Goal: Obtain resource: Download file/media

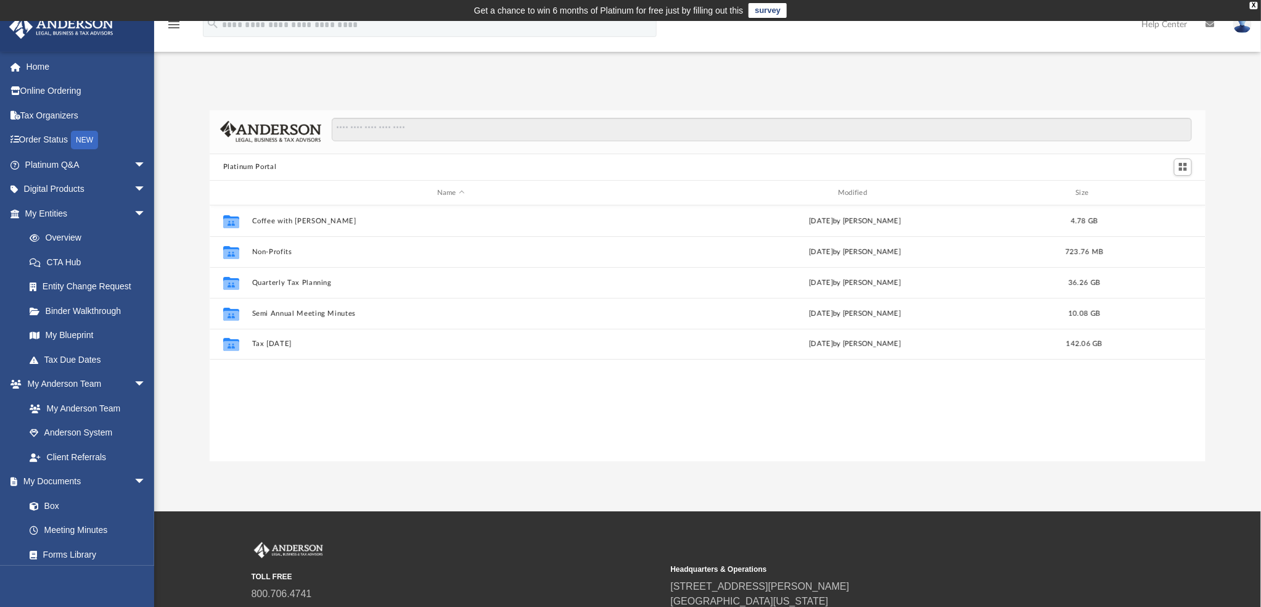
scroll to position [269, 987]
click at [54, 503] on link "Box" at bounding box center [90, 505] width 147 height 25
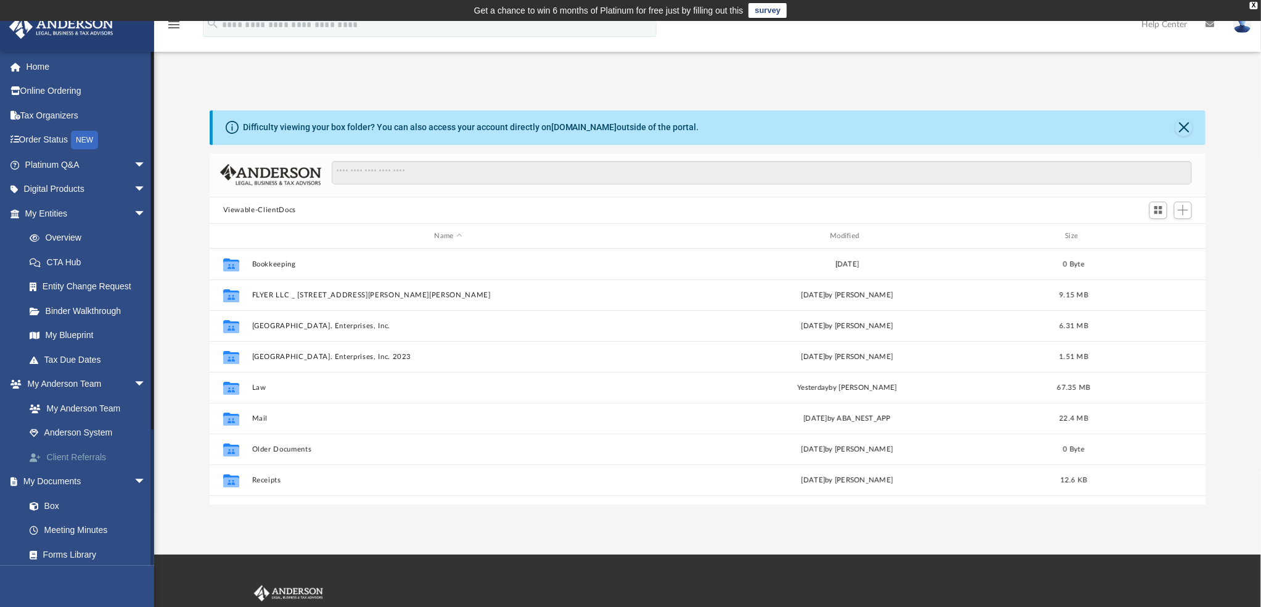
scroll to position [269, 987]
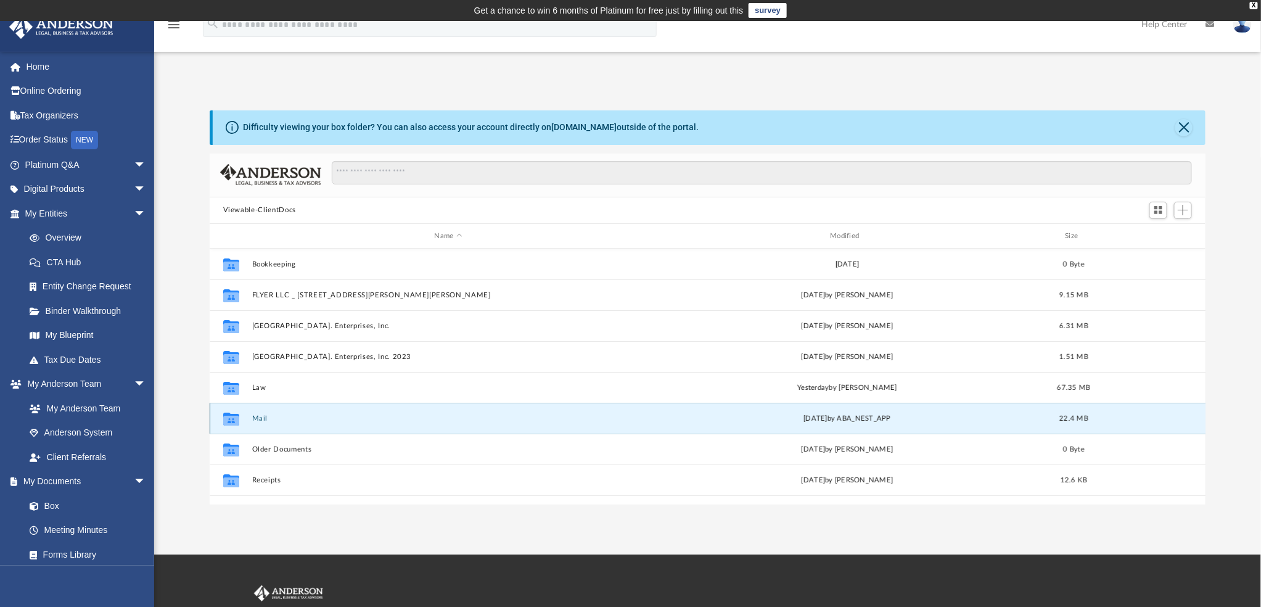
click at [257, 418] on button "Mail" at bounding box center [448, 418] width 393 height 8
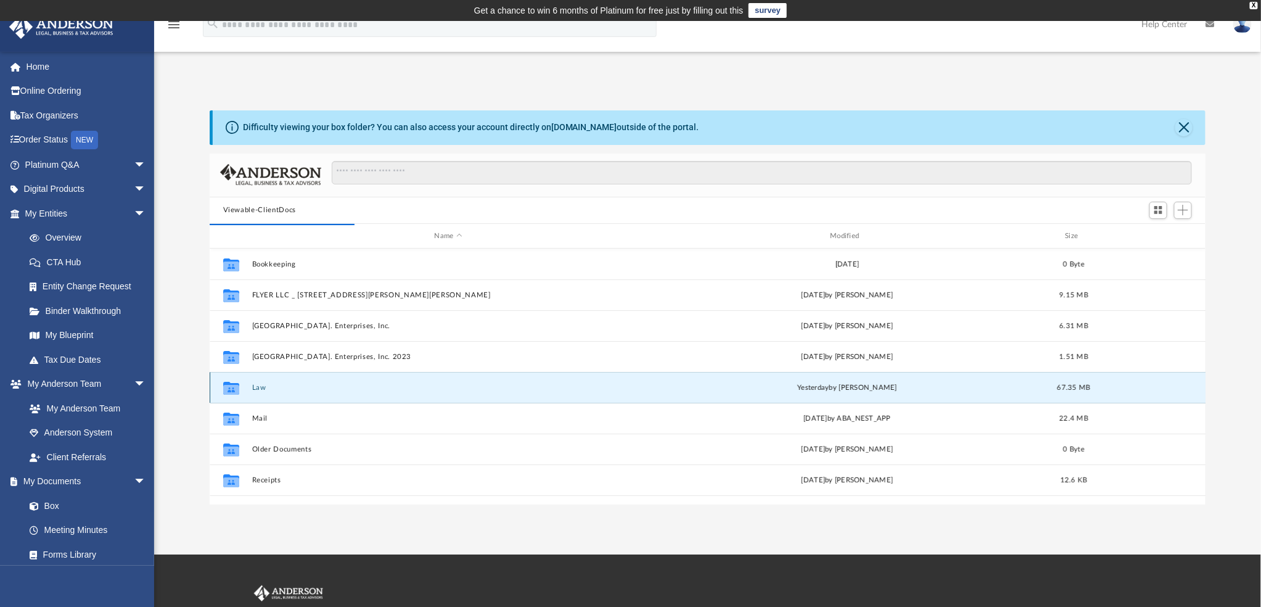
click at [255, 390] on button "Law" at bounding box center [448, 388] width 393 height 8
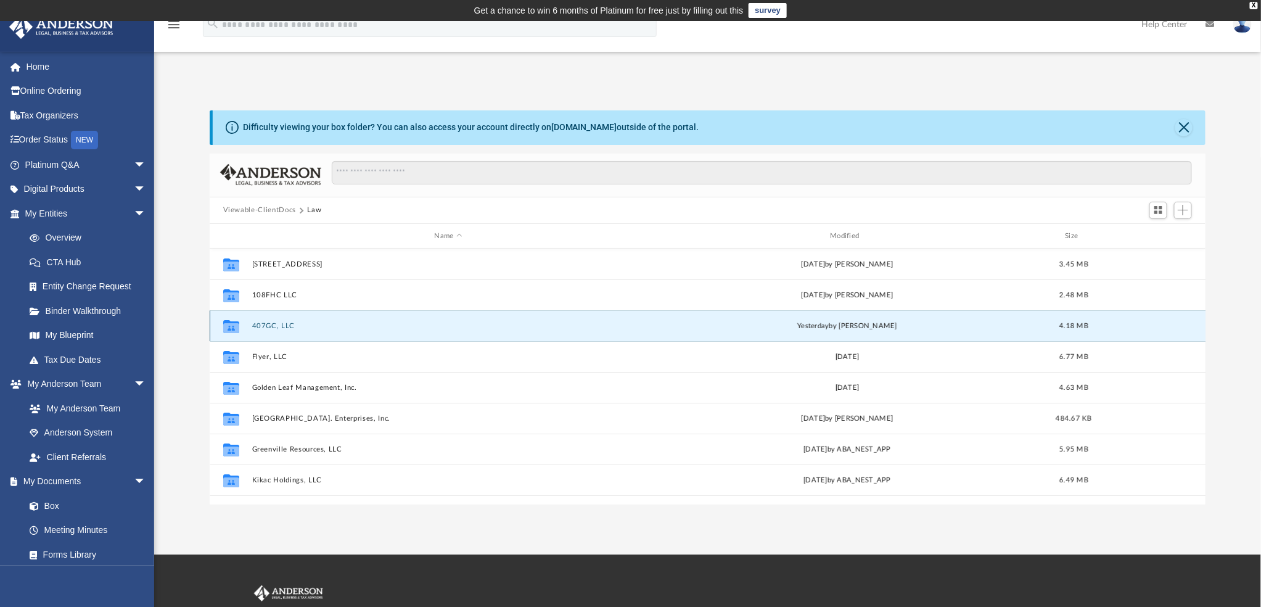
click at [261, 326] on button "407GC, LLC" at bounding box center [448, 326] width 393 height 8
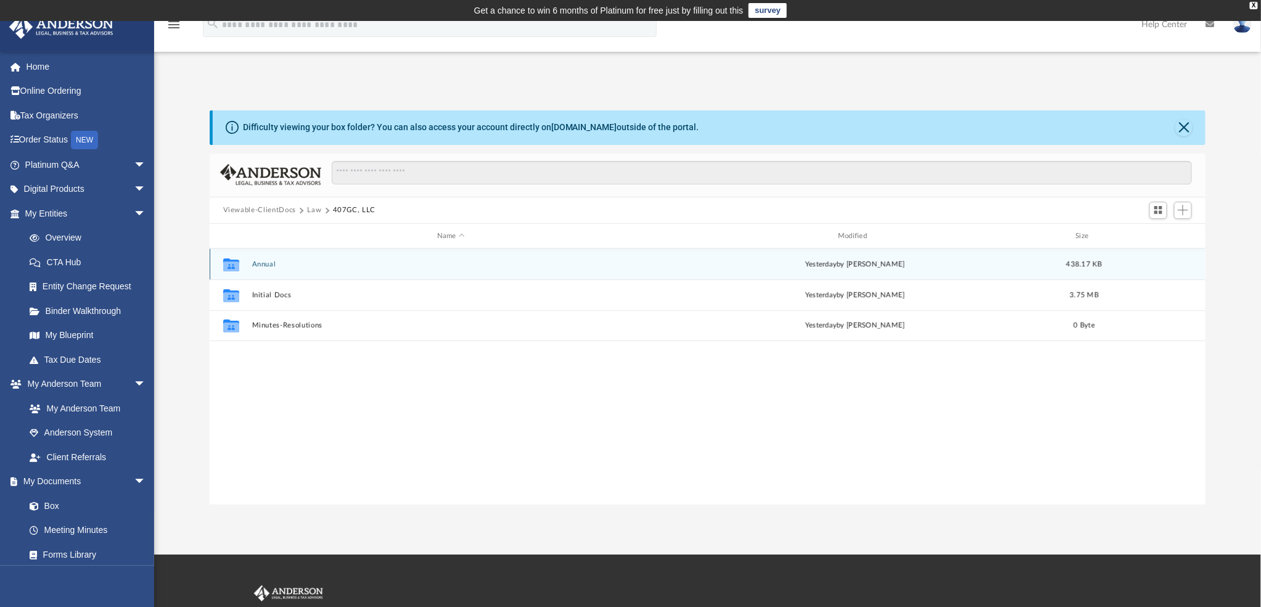
click at [263, 266] on button "Annual" at bounding box center [451, 264] width 398 height 8
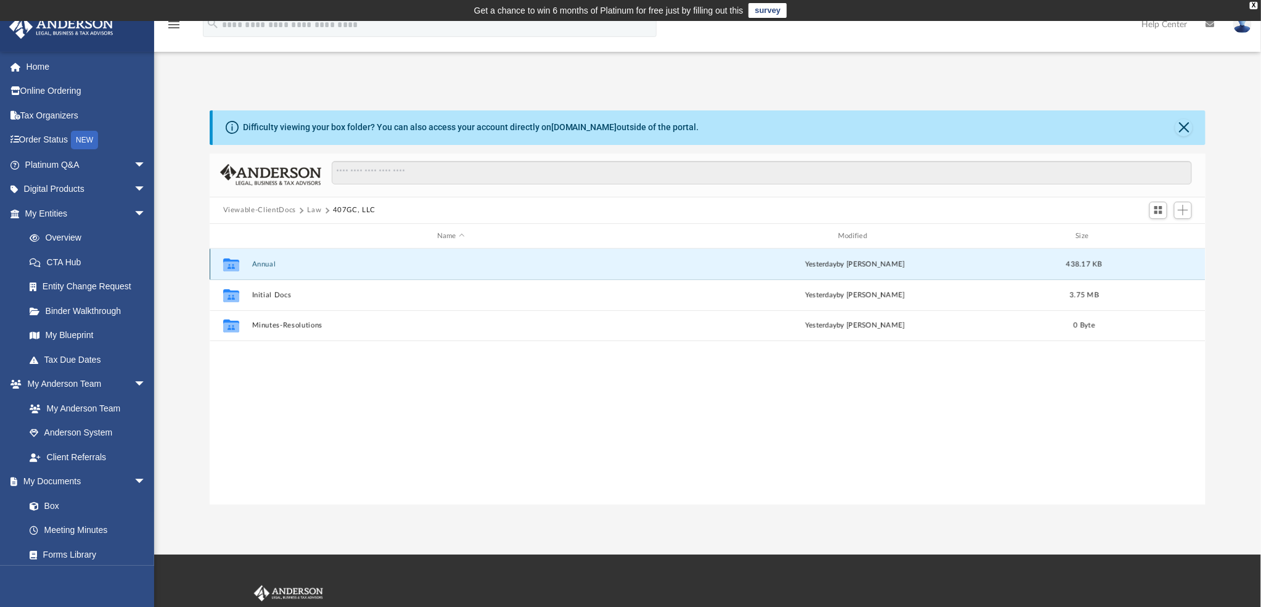
click at [263, 266] on button "Annual" at bounding box center [451, 264] width 398 height 8
click at [348, 266] on button "407GC, LLC - Receipt for Paid VA Registration Fee 2025.pdf" at bounding box center [451, 264] width 398 height 8
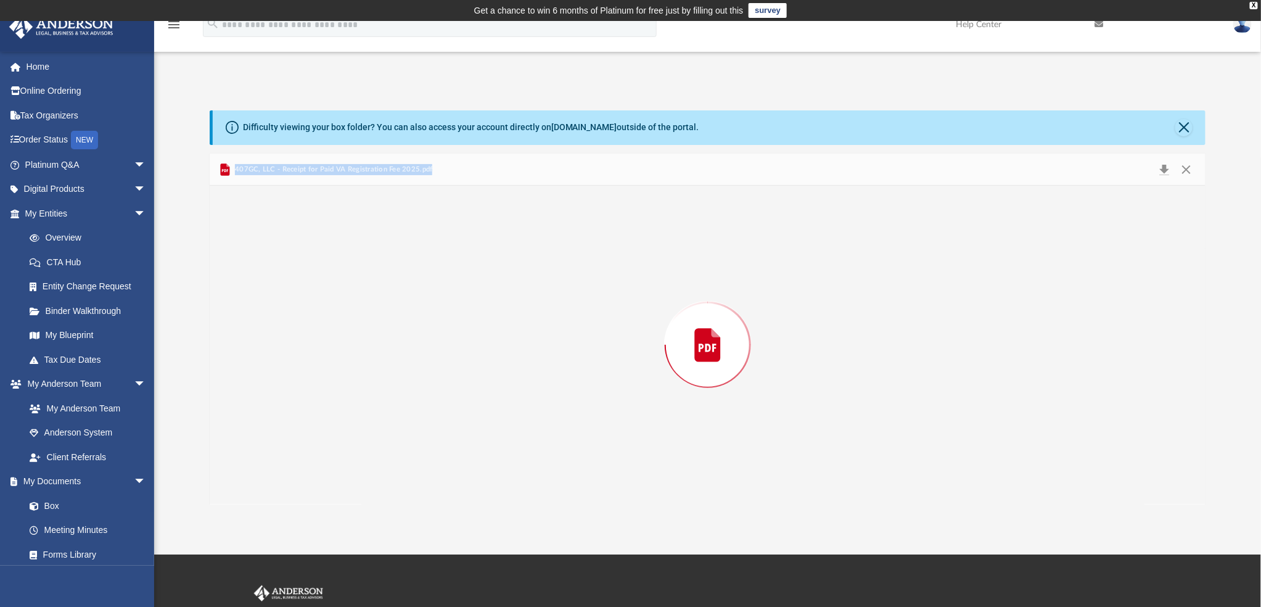
click at [348, 266] on div "Preview" at bounding box center [708, 345] width 997 height 318
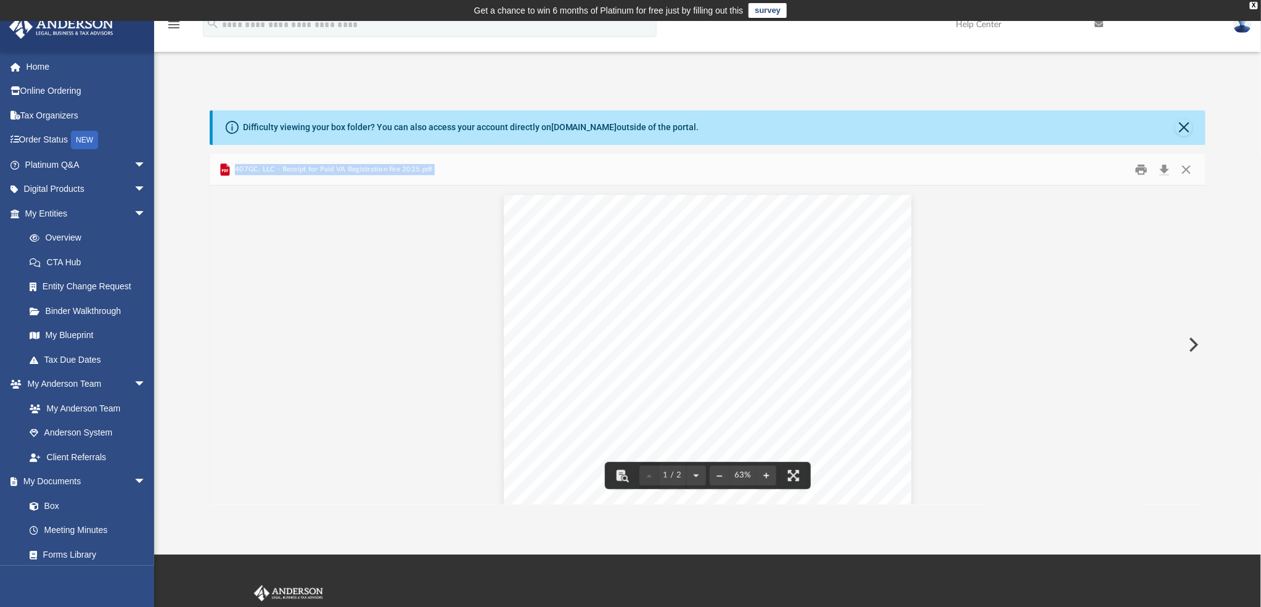
click at [1192, 349] on button "Preview" at bounding box center [1192, 344] width 27 height 35
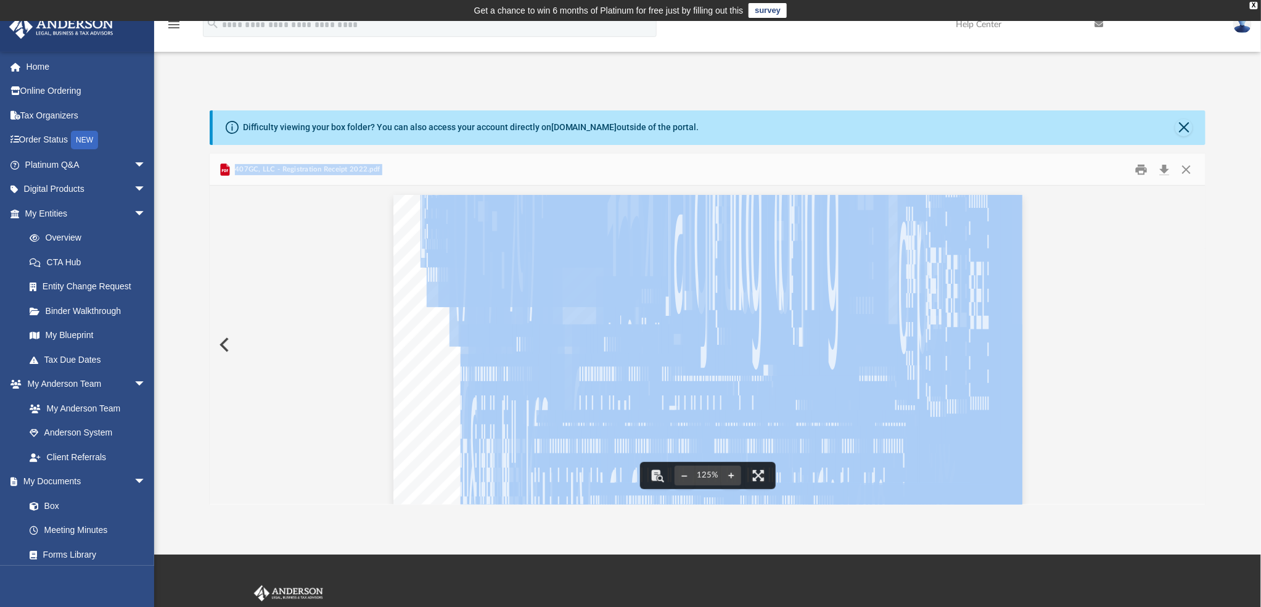
click at [179, 25] on icon "menu" at bounding box center [174, 24] width 15 height 15
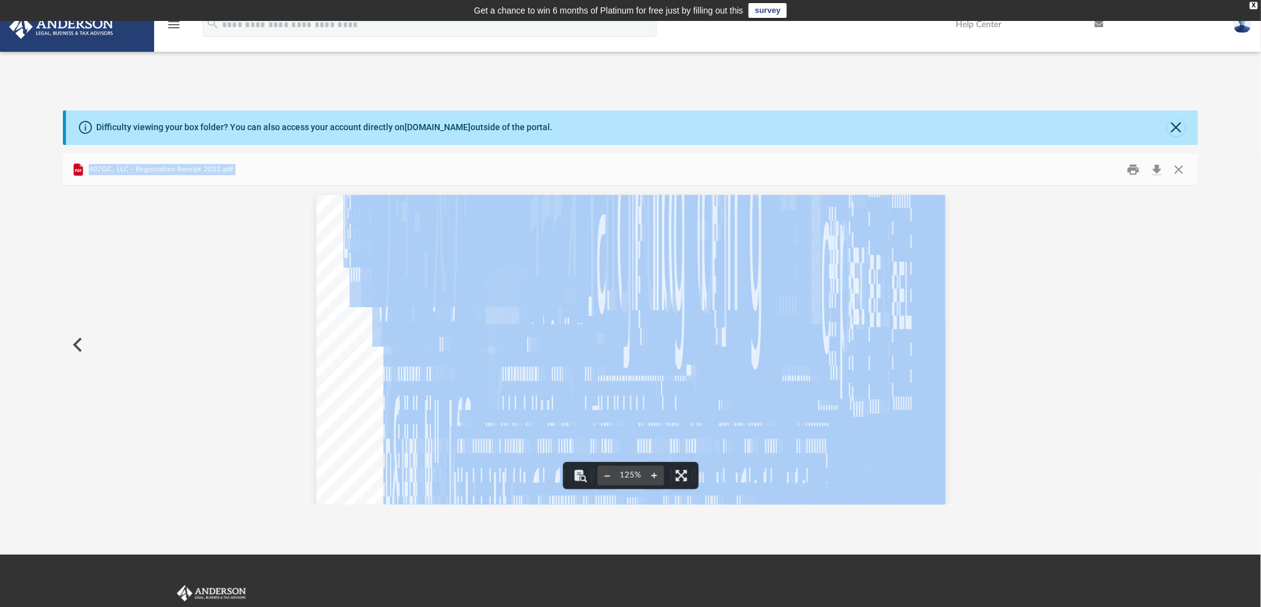
scroll to position [269, 1125]
click at [176, 31] on icon "menu" at bounding box center [174, 24] width 15 height 15
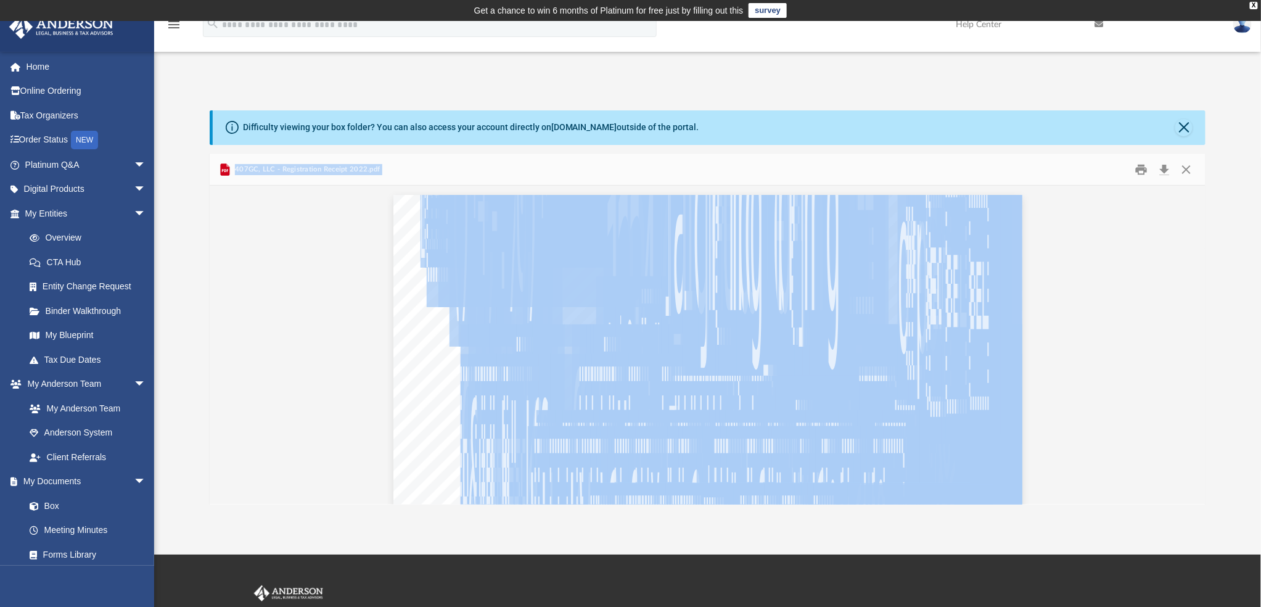
scroll to position [10, 10]
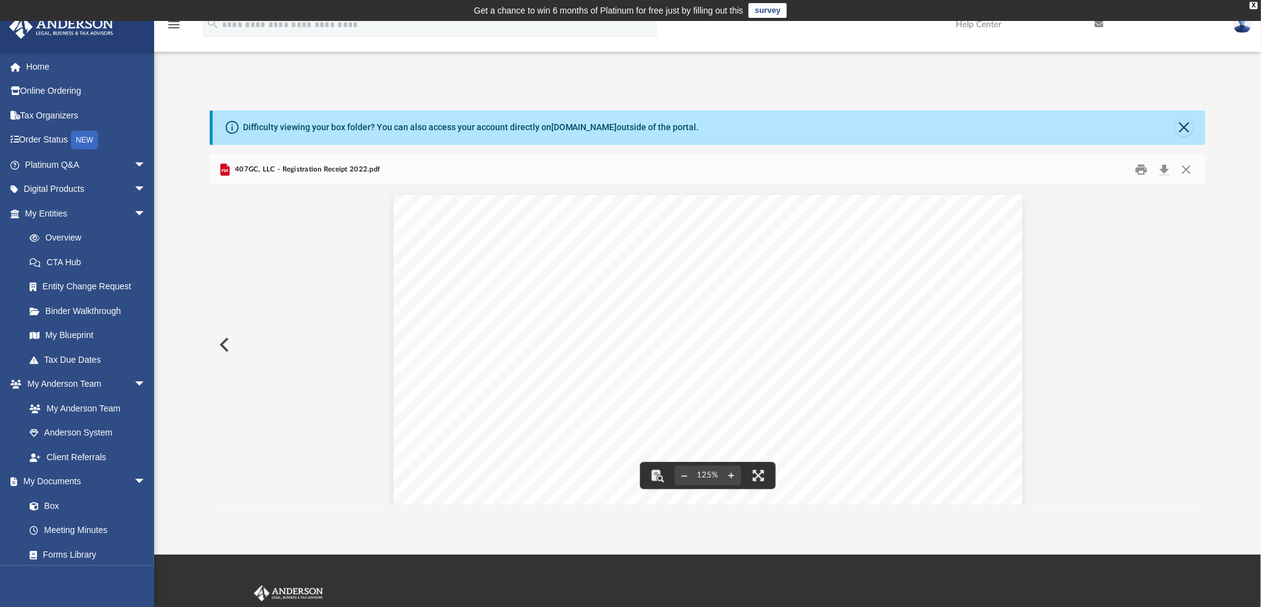
click at [254, 171] on span "407GC, LLC - Registration Receipt 2022.pdf" at bounding box center [306, 169] width 147 height 11
click at [52, 507] on link "Box" at bounding box center [90, 505] width 147 height 25
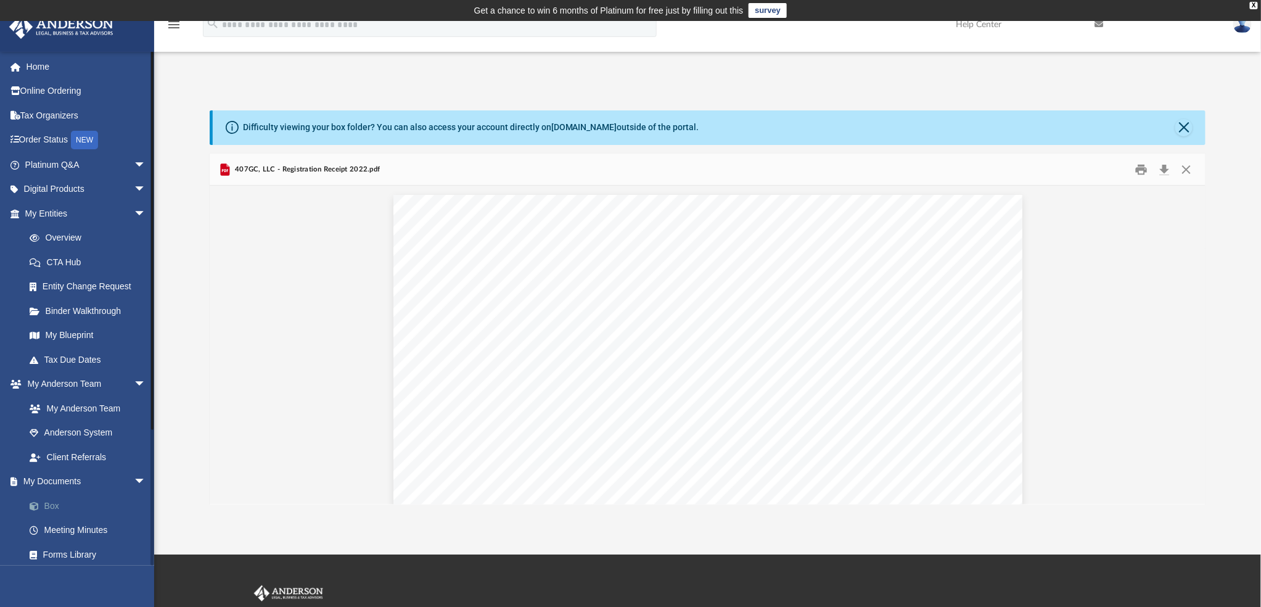
click at [54, 509] on link "Box" at bounding box center [90, 505] width 147 height 25
click at [62, 432] on link "Anderson System" at bounding box center [90, 433] width 147 height 25
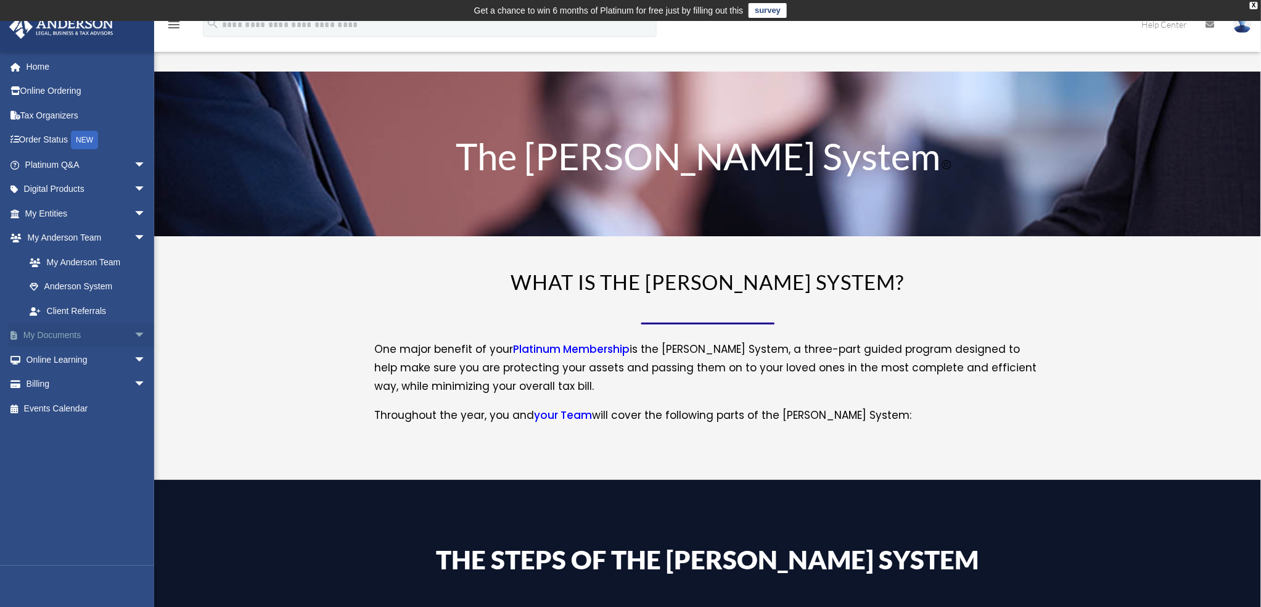
click at [60, 334] on link "My Documents arrow_drop_down" at bounding box center [87, 335] width 156 height 25
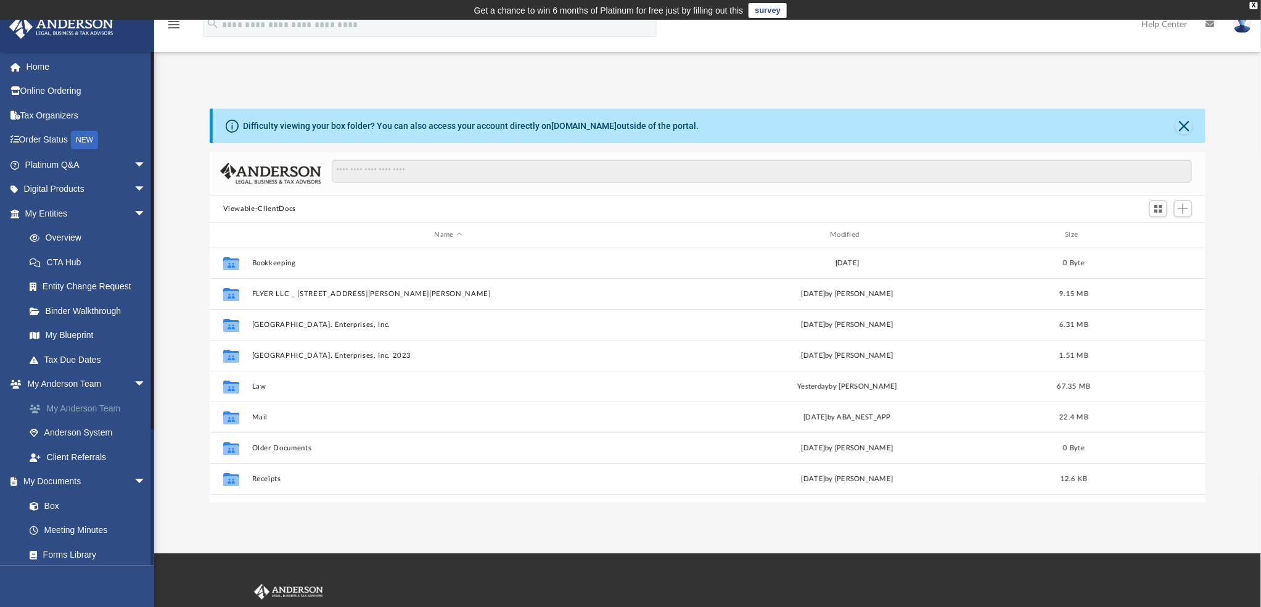
scroll to position [269, 987]
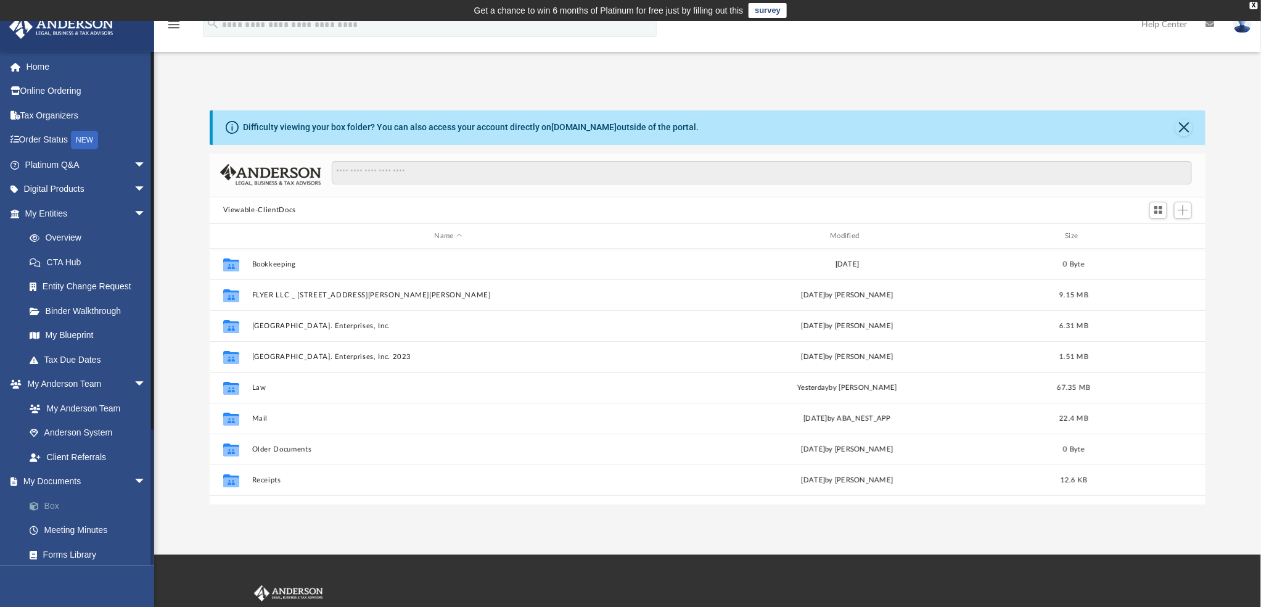
click at [51, 504] on link "Box" at bounding box center [90, 505] width 147 height 25
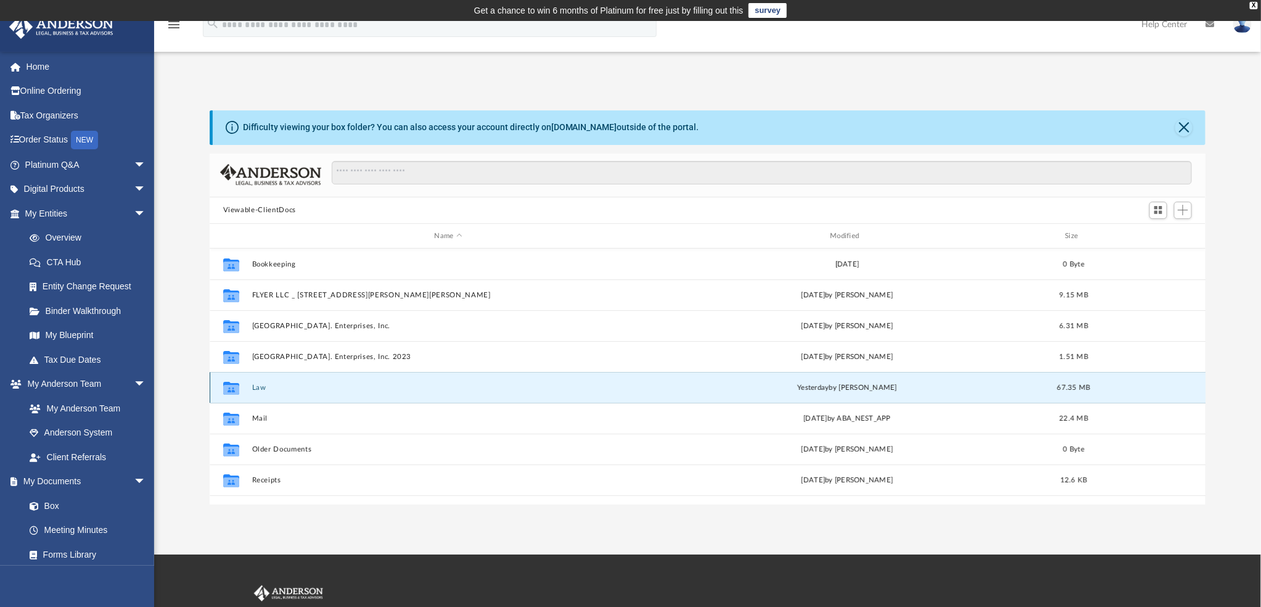
click at [259, 387] on button "Law" at bounding box center [448, 388] width 393 height 8
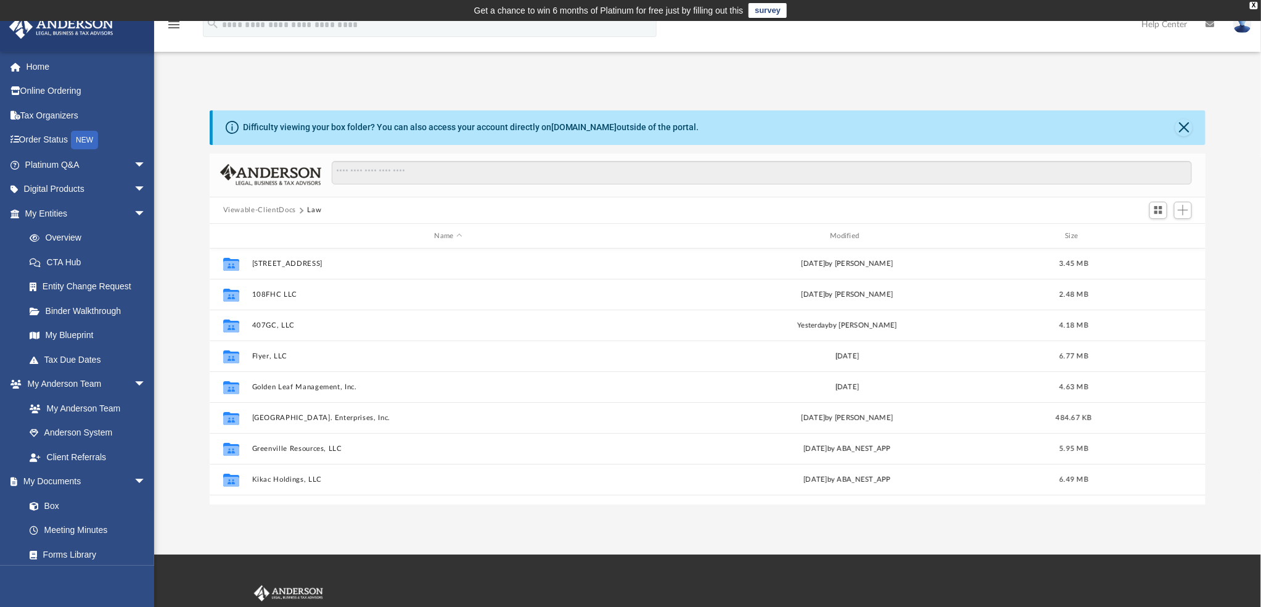
scroll to position [0, 0]
click at [1243, 29] on img at bounding box center [1242, 24] width 19 height 18
